Goal: Task Accomplishment & Management: Manage account settings

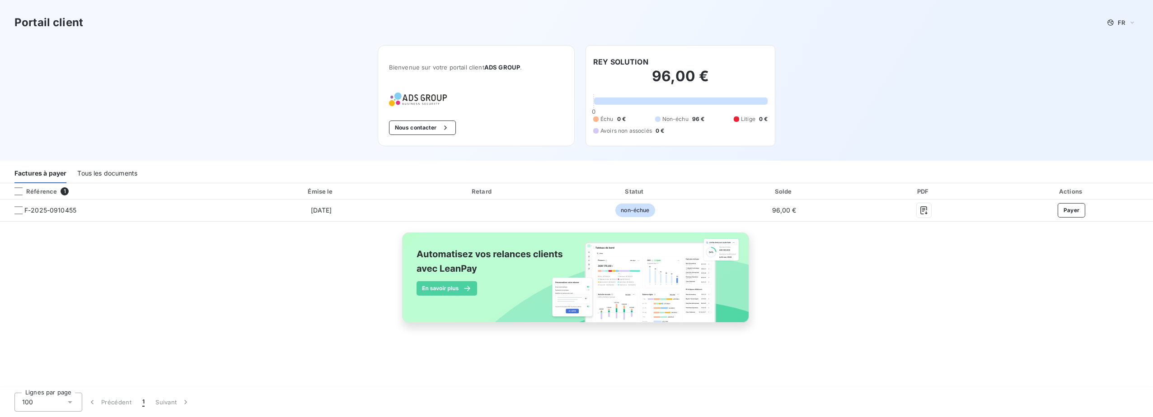
click at [115, 175] on div "Tous les documents" at bounding box center [107, 173] width 60 height 19
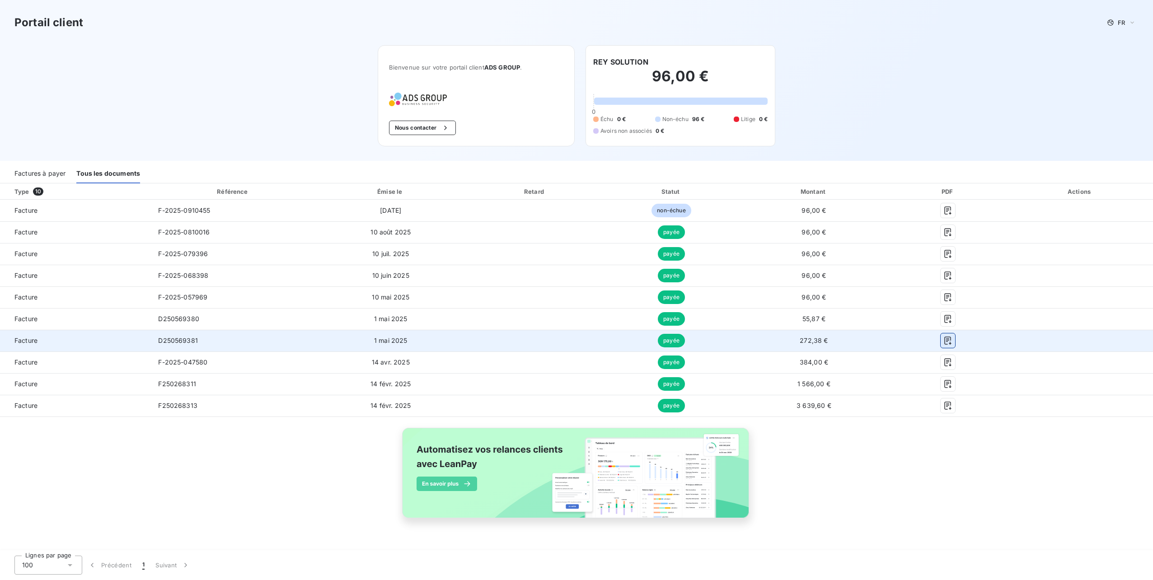
click at [946, 340] on icon "button" at bounding box center [948, 341] width 7 height 8
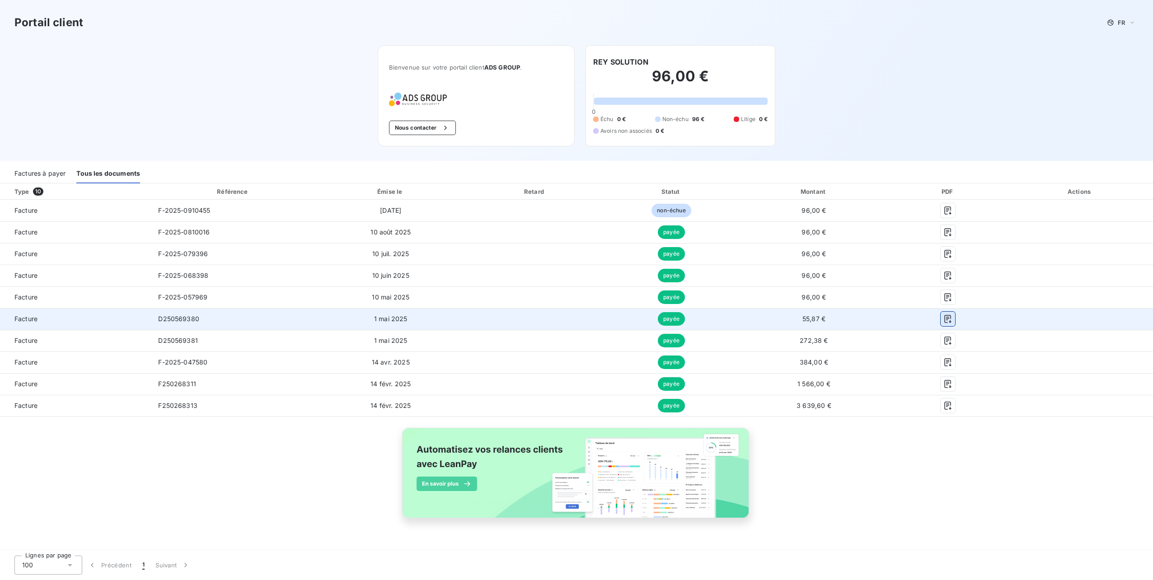
click at [948, 320] on icon "button" at bounding box center [947, 318] width 9 height 9
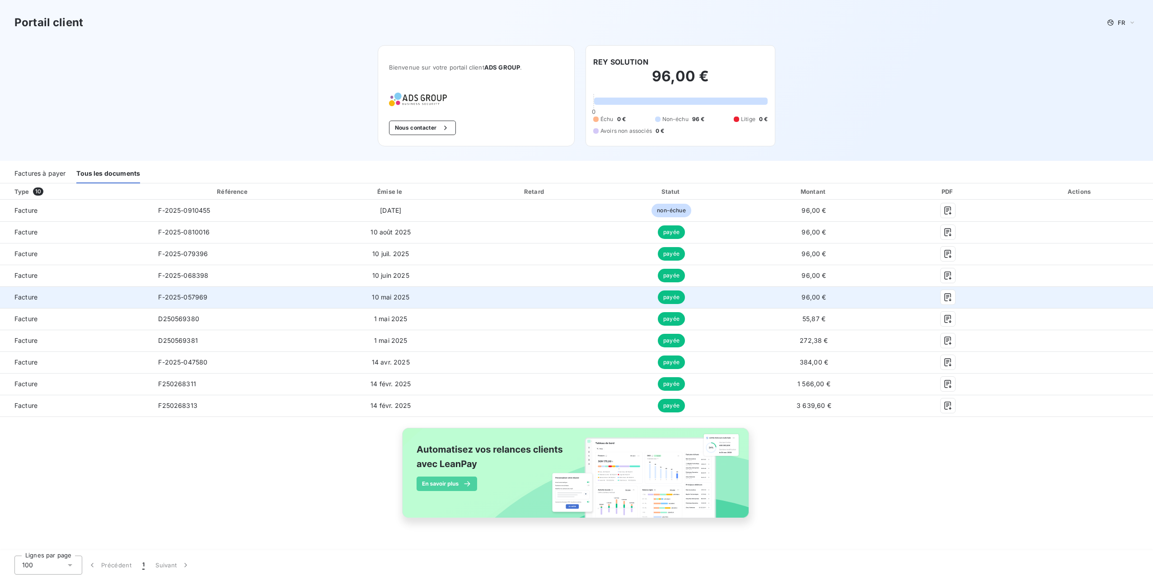
click at [896, 301] on div at bounding box center [948, 297] width 104 height 14
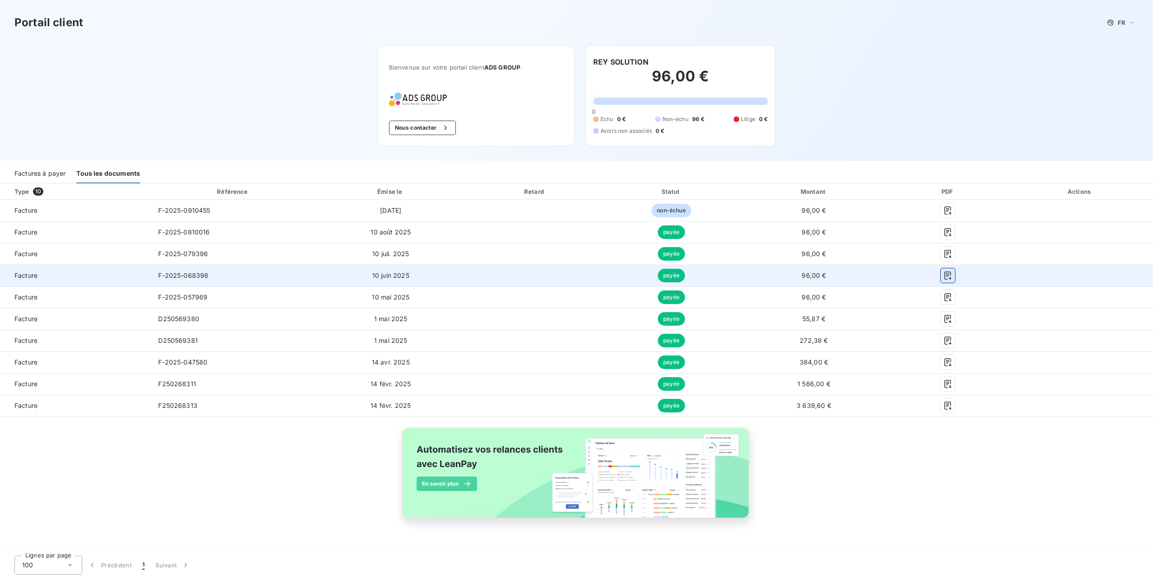
click at [951, 278] on icon "button" at bounding box center [948, 276] width 7 height 8
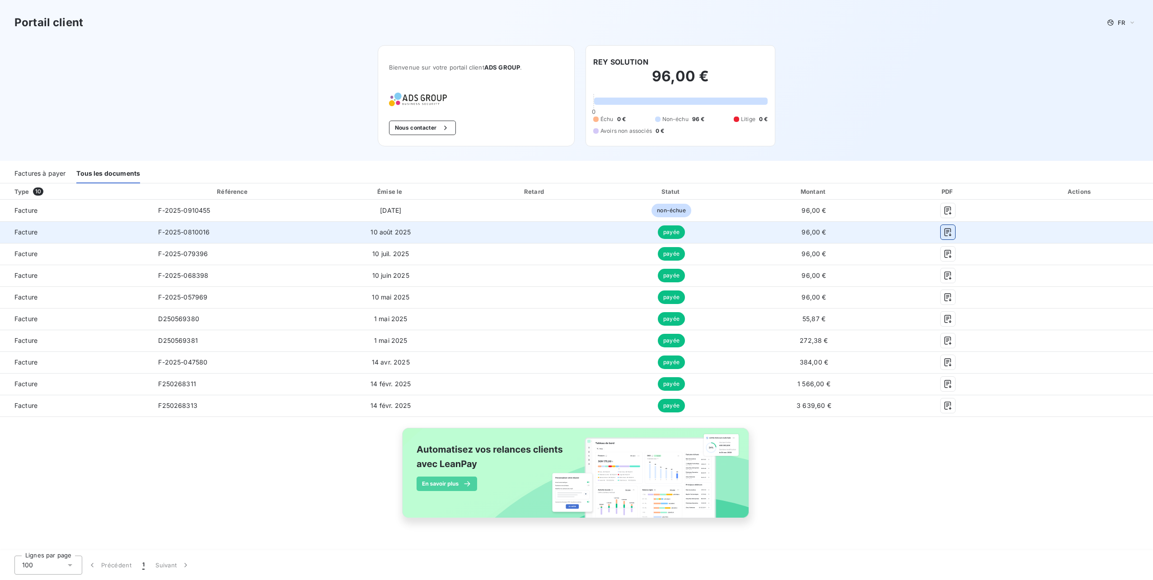
click at [950, 229] on icon "button" at bounding box center [947, 232] width 9 height 9
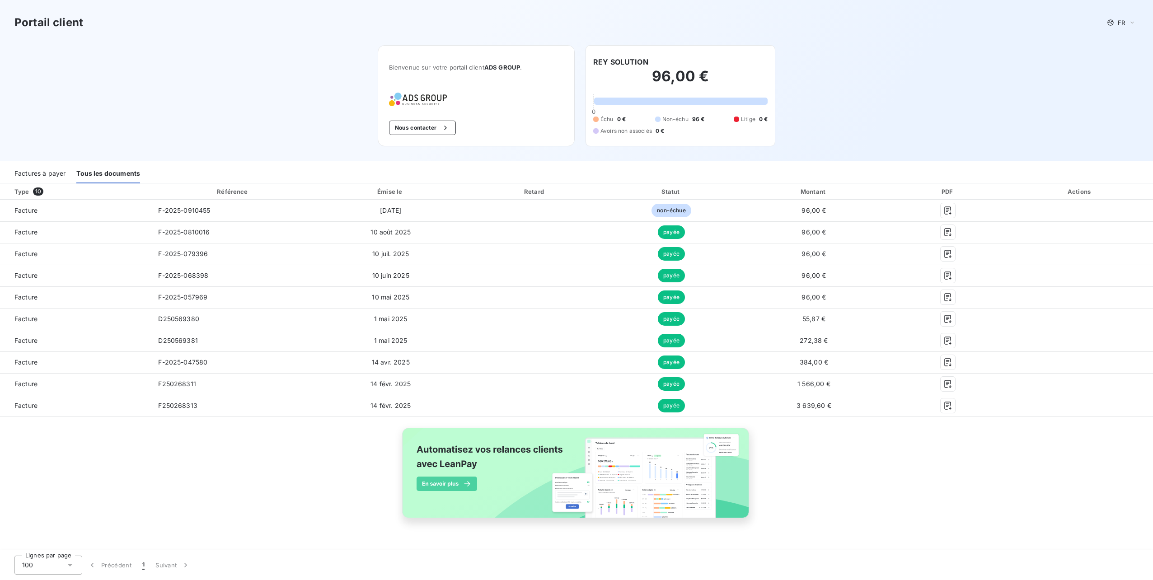
click at [70, 417] on icon at bounding box center [70, 565] width 9 height 9
click at [25, 417] on div at bounding box center [24, 529] width 9 height 9
